Goal: Information Seeking & Learning: Check status

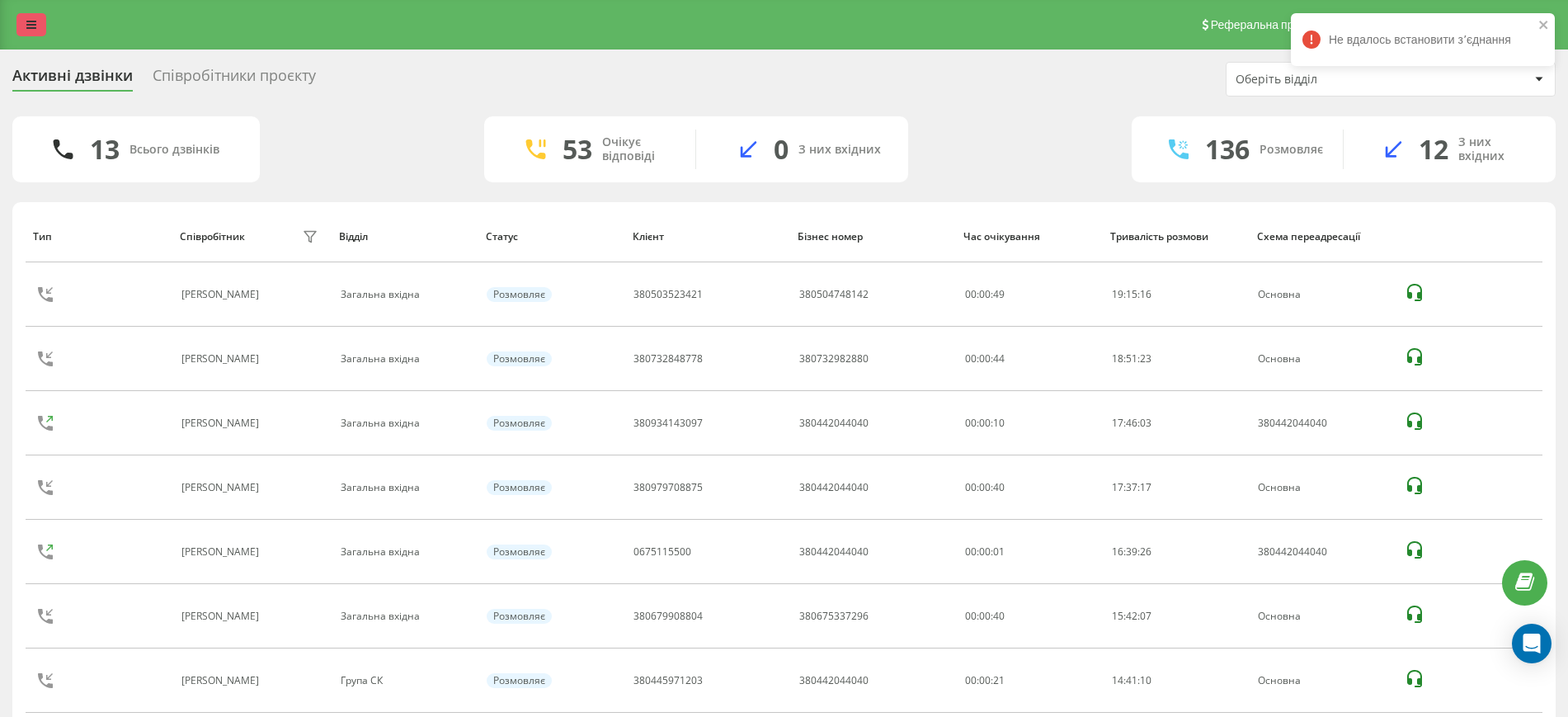
click at [29, 20] on icon at bounding box center [31, 25] width 10 height 11
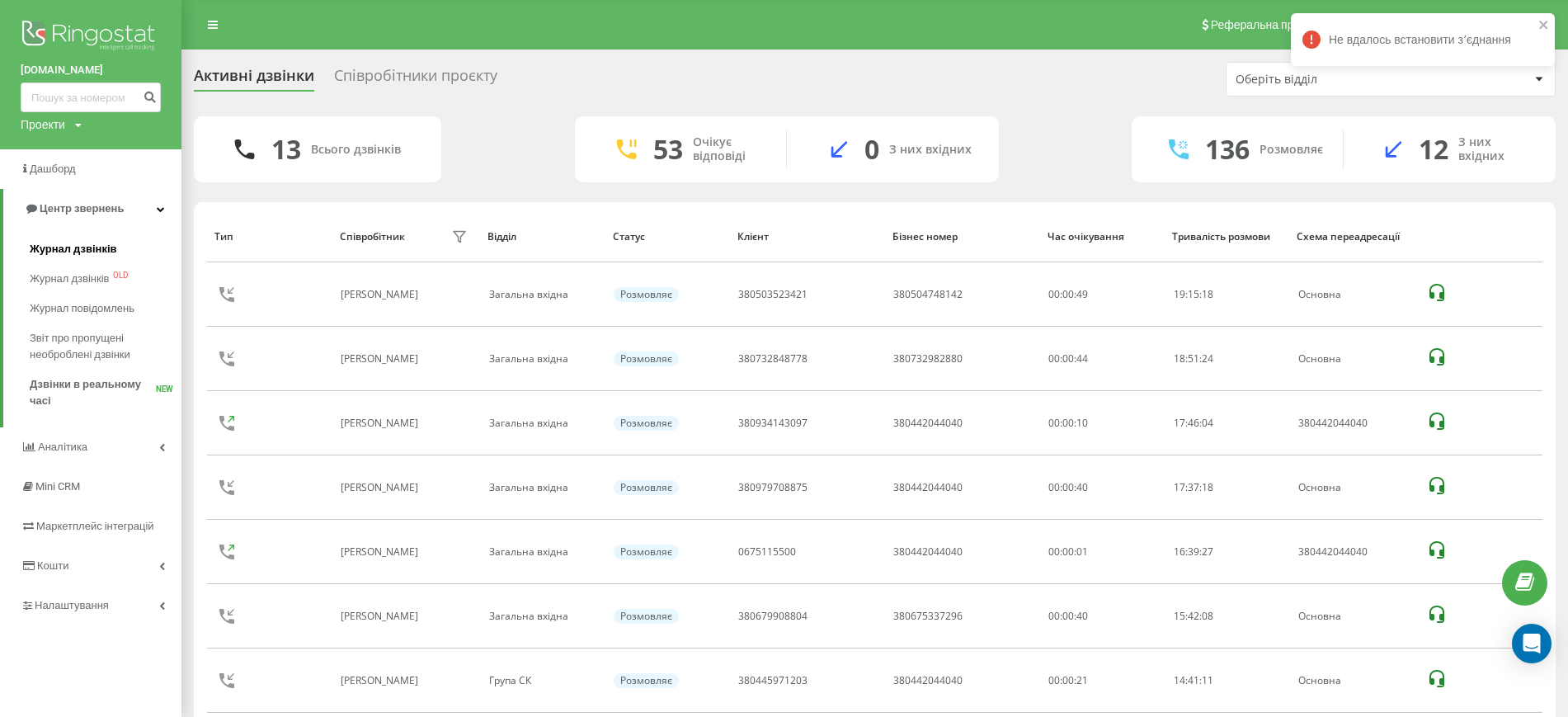
click at [79, 248] on span "Журнал дзвінків" at bounding box center [73, 248] width 87 height 16
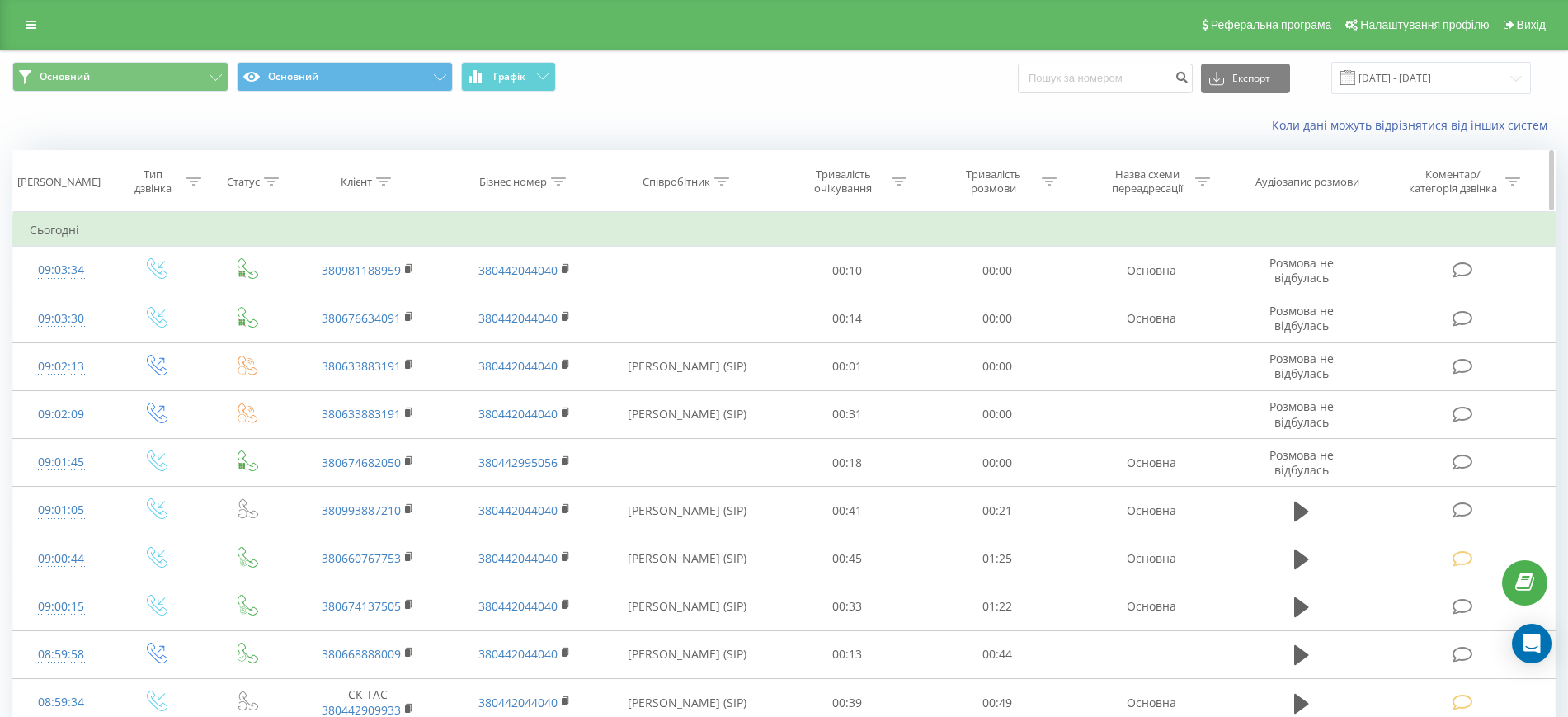
click at [379, 184] on icon at bounding box center [384, 182] width 15 height 9
click at [355, 301] on input "text" at bounding box center [368, 300] width 145 height 29
paste input "Для SMS Телефон Примітка Відправити тестове повідомлення Checked [PHONE_NUMBER]"
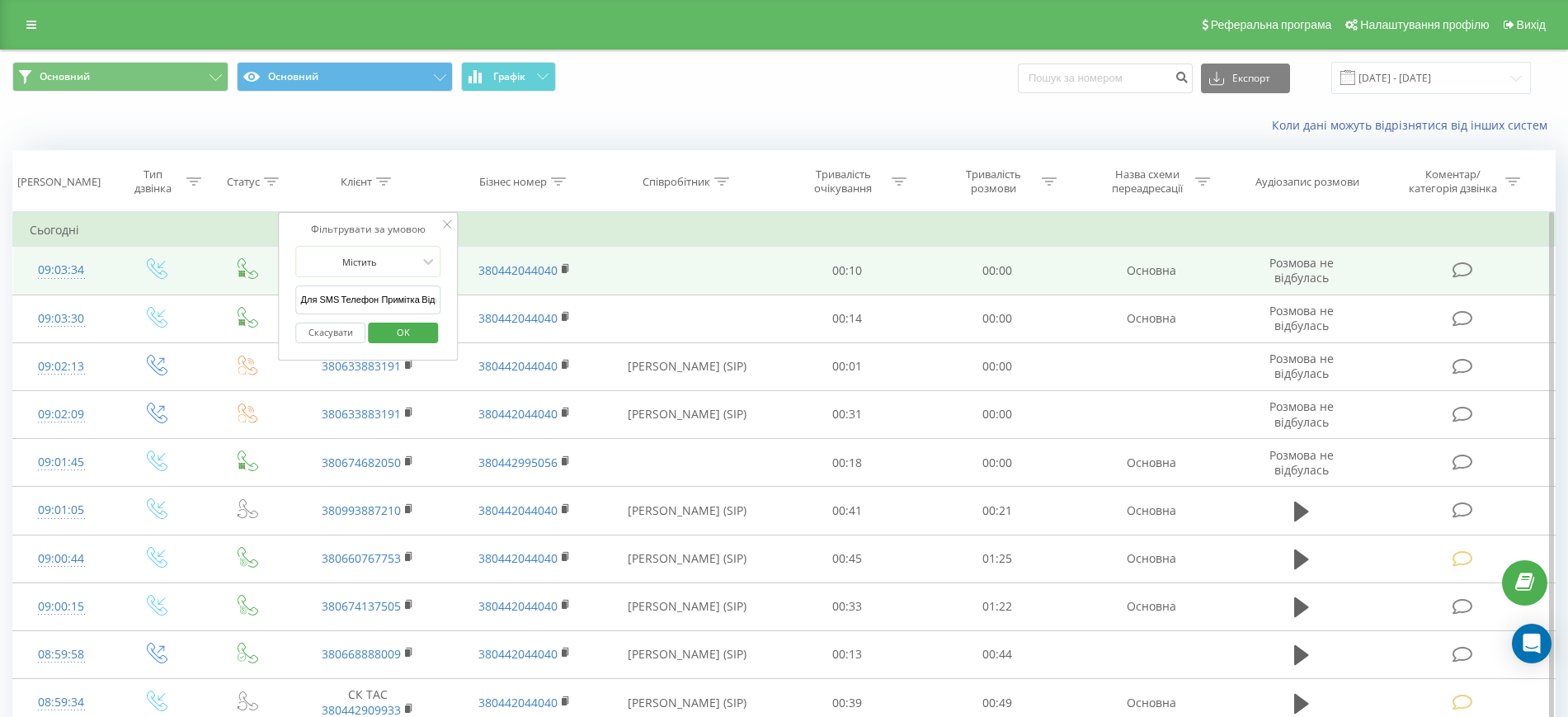
drag, startPoint x: 340, startPoint y: 302, endPoint x: 214, endPoint y: 289, distance: 126.7
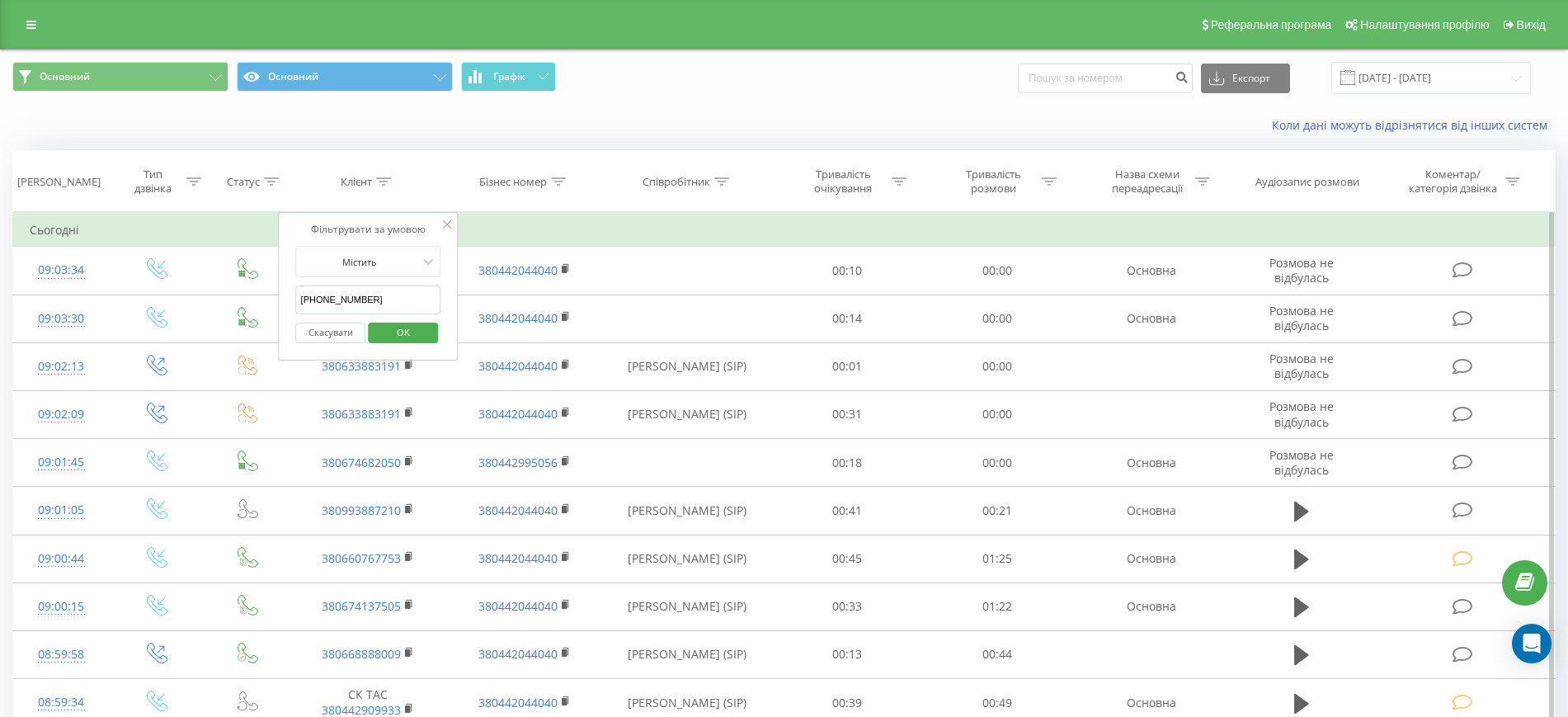
click at [320, 305] on input "[PHONE_NUMBER]" at bounding box center [368, 300] width 145 height 29
click at [328, 300] on input "38099)[PHONE_NUMBER]" at bounding box center [368, 300] width 145 height 29
click at [343, 304] on input "38099724-72-26" at bounding box center [368, 300] width 145 height 29
click at [355, 301] on input "3809972472-26" at bounding box center [368, 300] width 145 height 29
type input "380997247226"
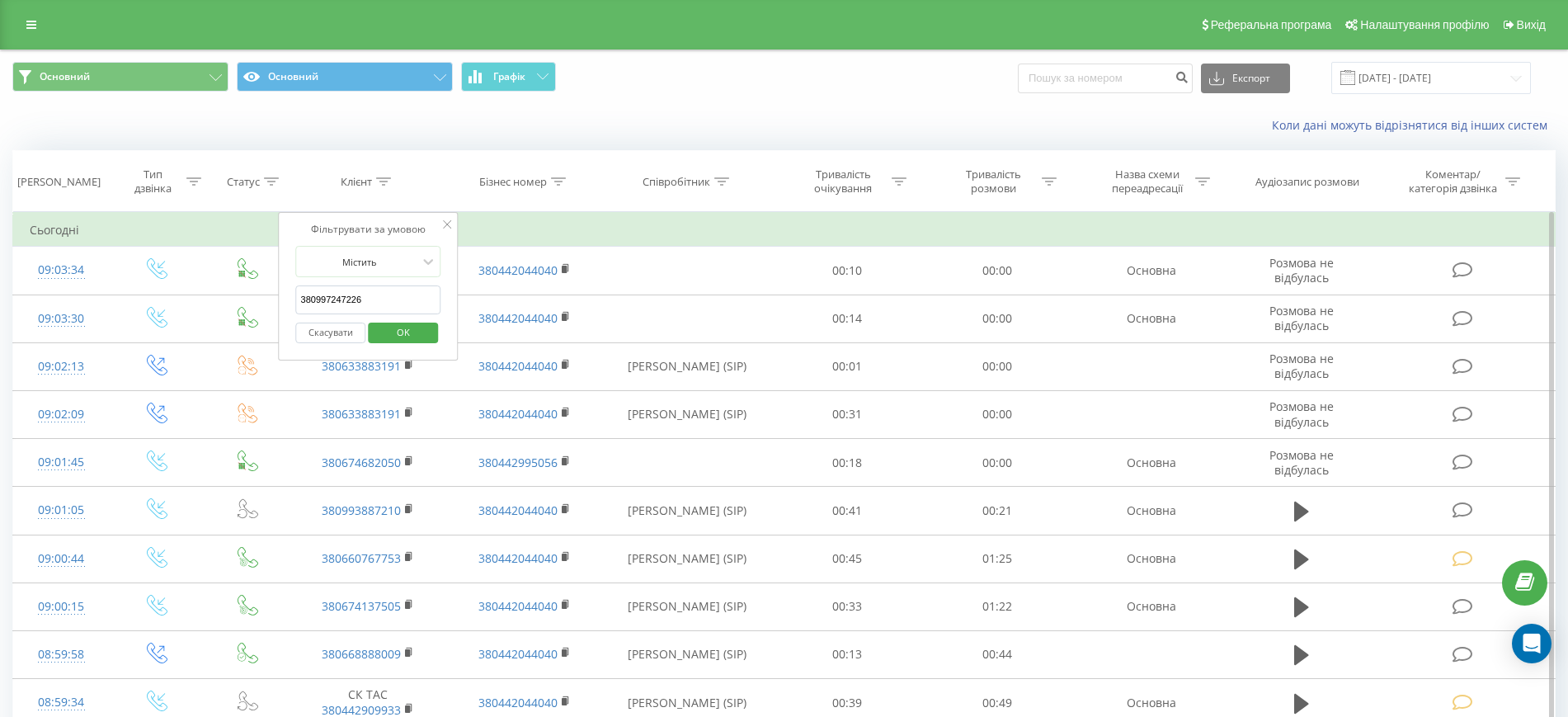
click at [383, 330] on span "OK" at bounding box center [403, 332] width 47 height 26
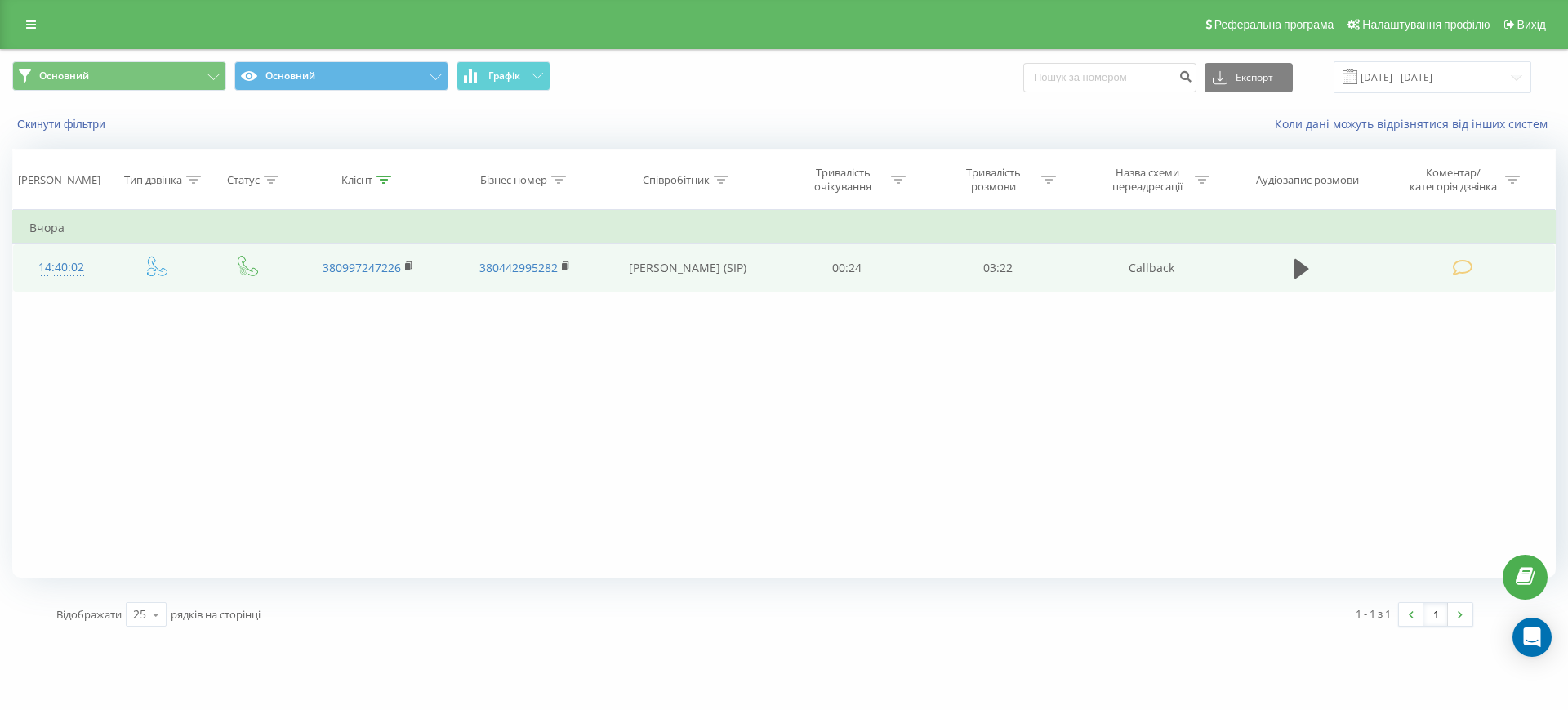
click at [1288, 282] on td at bounding box center [1303, 267] width 145 height 47
click at [1301, 266] on icon at bounding box center [1302, 268] width 15 height 20
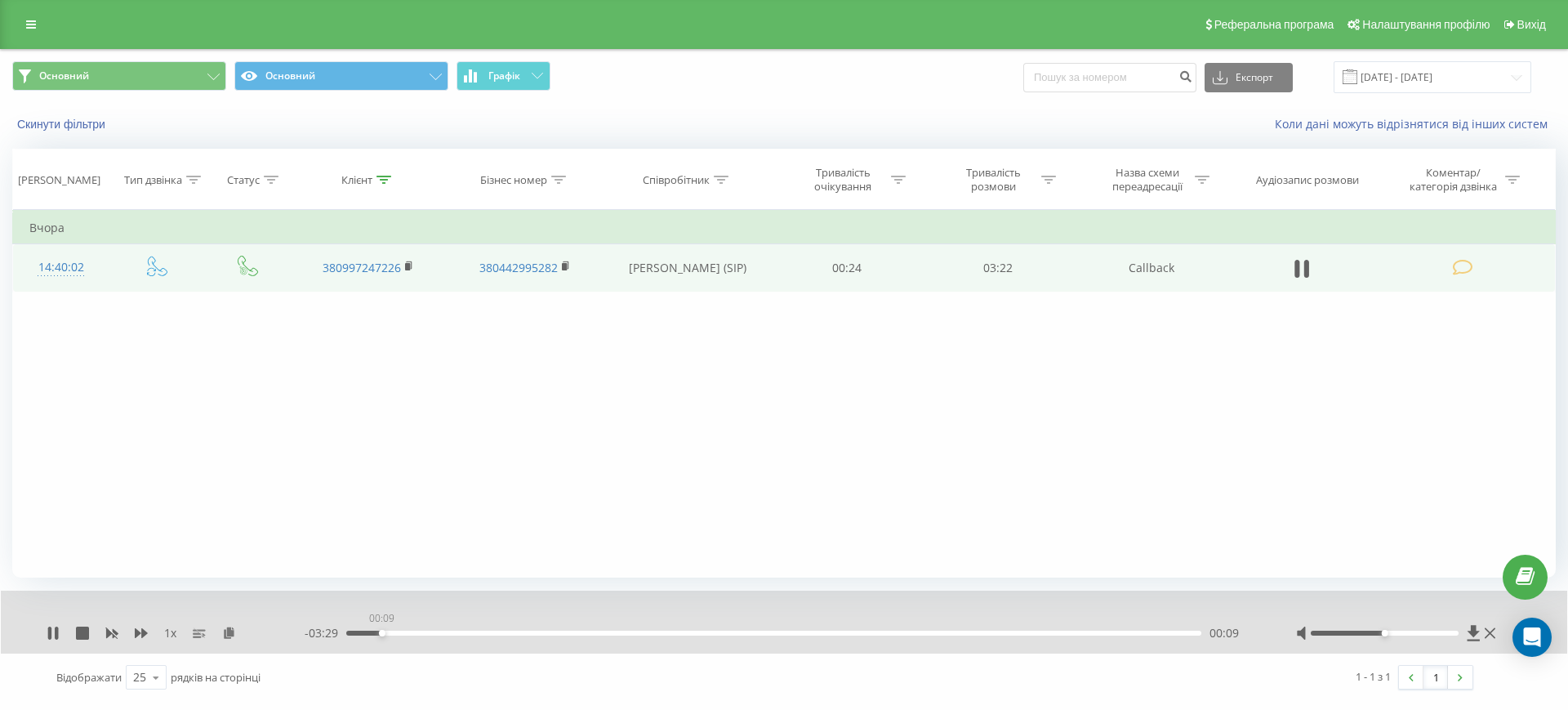
click at [381, 631] on div "00:09" at bounding box center [774, 633] width 855 height 5
click at [398, 634] on div "00:13" at bounding box center [774, 633] width 855 height 5
click at [1497, 625] on div at bounding box center [1398, 633] width 203 height 16
click at [1490, 634] on icon at bounding box center [1489, 633] width 10 height 10
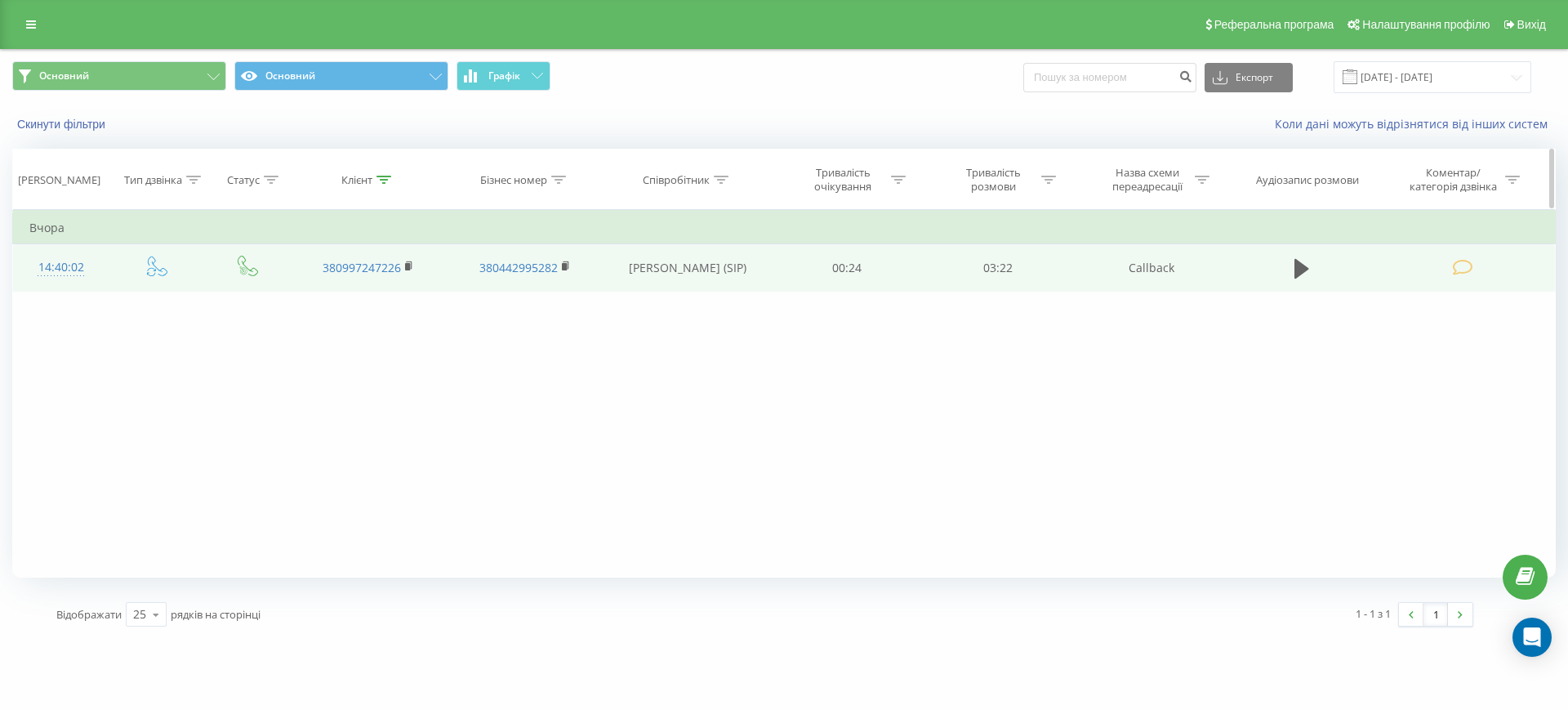
click at [380, 177] on icon at bounding box center [384, 180] width 15 height 8
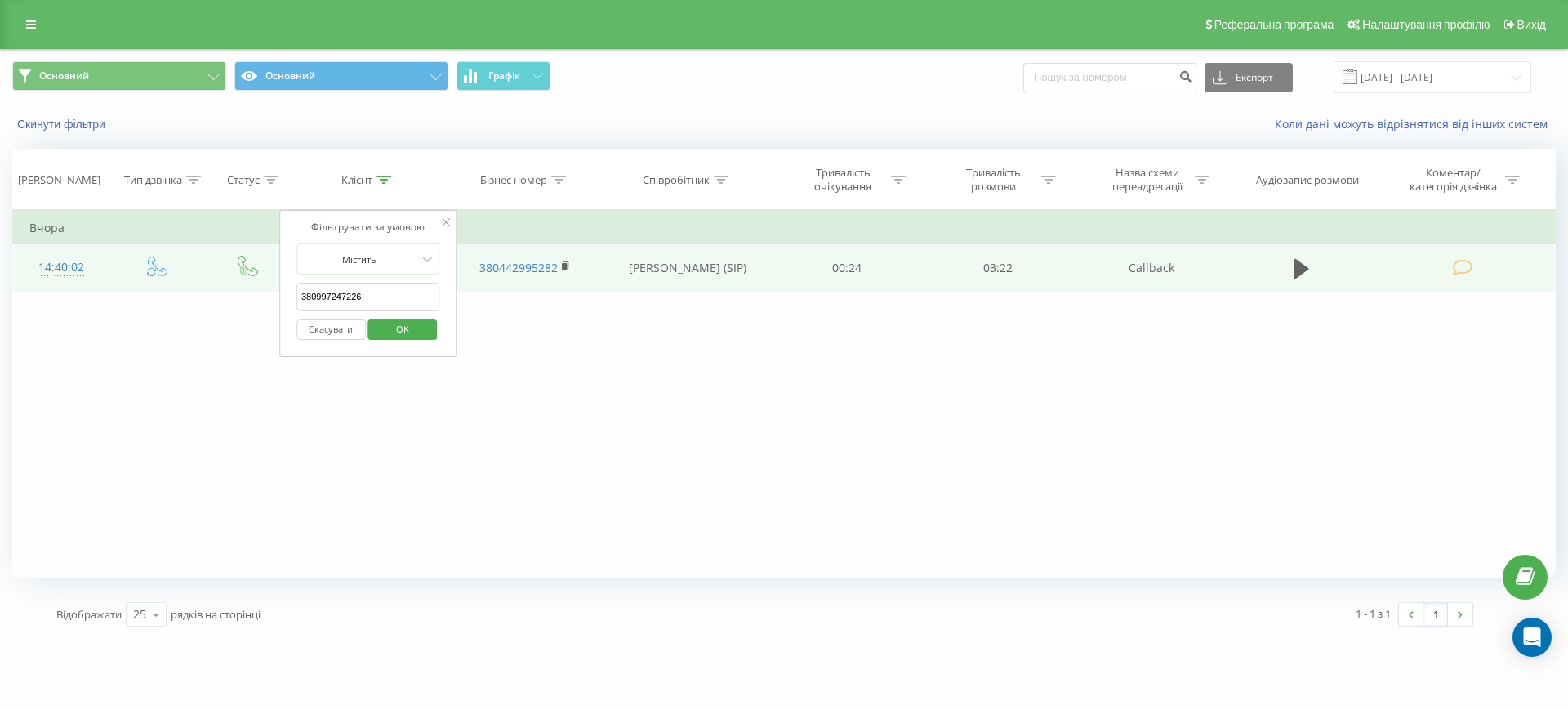
click at [338, 329] on button "Скасувати" at bounding box center [331, 330] width 70 height 21
